Goal: Task Accomplishment & Management: Manage account settings

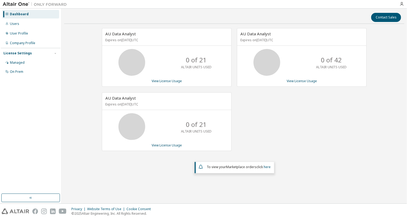
click at [398, 39] on div "AU Data Analyst Expires on [DATE] UTC 0 of 21 ALTAIR UNITS USED View License Us…" at bounding box center [234, 100] width 340 height 145
click at [400, 6] on icon "button" at bounding box center [401, 4] width 4 height 4
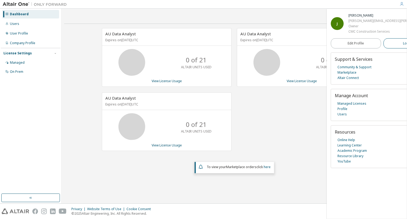
click at [403, 44] on span "Logout" at bounding box center [408, 43] width 11 height 5
